Goal: Book appointment/travel/reservation

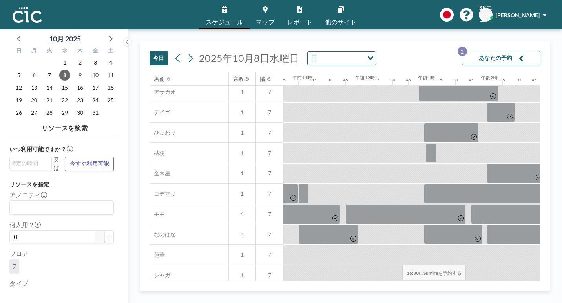
scroll to position [314, 675]
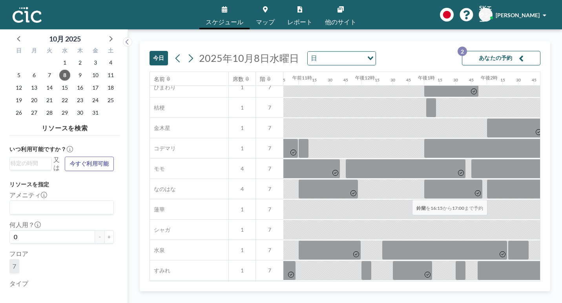
drag, startPoint x: 389, startPoint y: 182, endPoint x: 409, endPoint y: 181, distance: 20.4
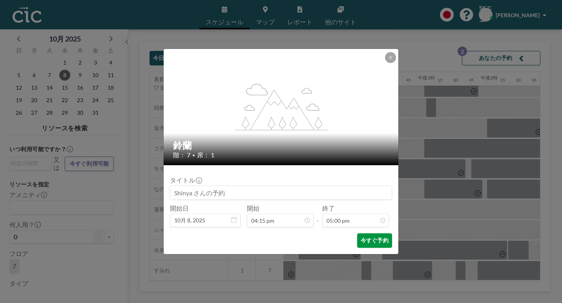
click at [360, 237] on font "今すぐ予約" at bounding box center [374, 240] width 28 height 7
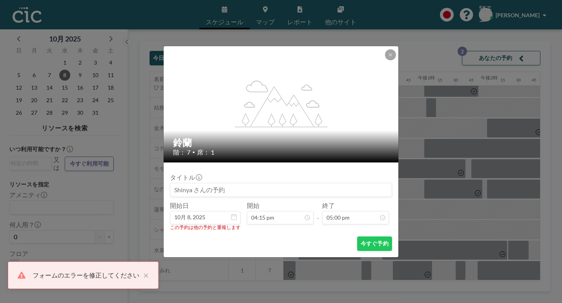
scroll to position [851, 0]
click at [385, 60] on button at bounding box center [390, 54] width 11 height 11
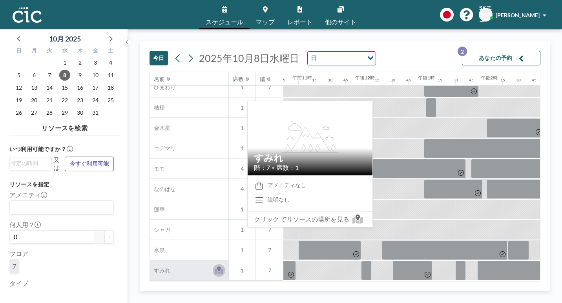
click at [214, 267] on icon at bounding box center [218, 271] width 9 height 8
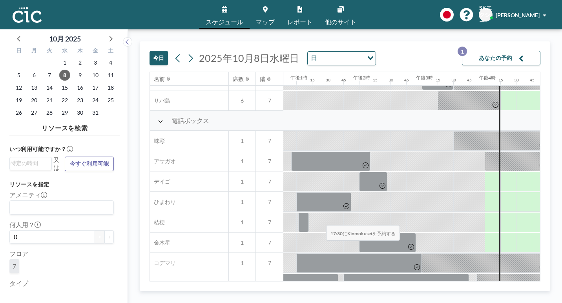
scroll to position [235, 803]
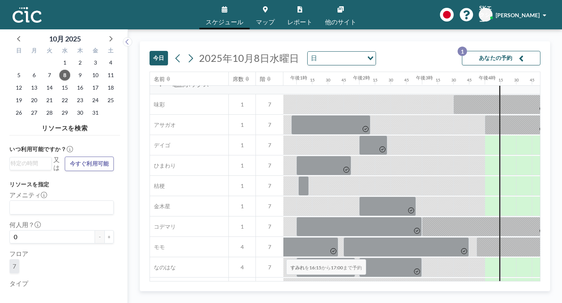
drag, startPoint x: 264, startPoint y: 241, endPoint x: 283, endPoint y: 241, distance: 18.4
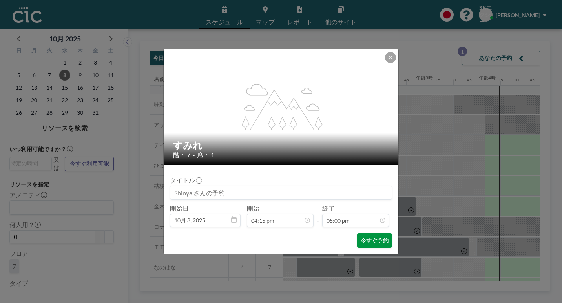
click at [360, 237] on font "今すぐ予約" at bounding box center [374, 240] width 28 height 7
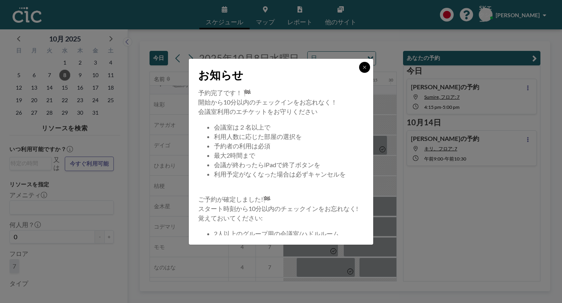
click at [359, 73] on button at bounding box center [364, 67] width 11 height 11
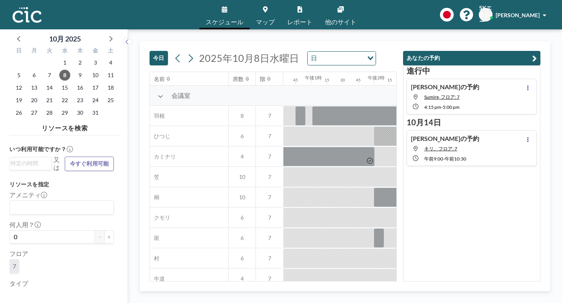
scroll to position [0, 803]
